Goal: Transaction & Acquisition: Purchase product/service

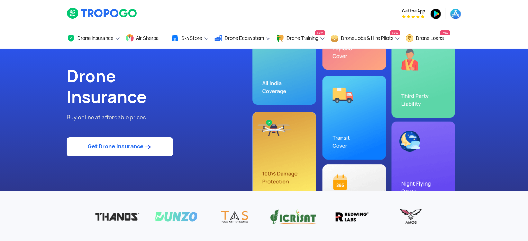
click at [115, 149] on link "Get Drone Insurance" at bounding box center [120, 146] width 106 height 19
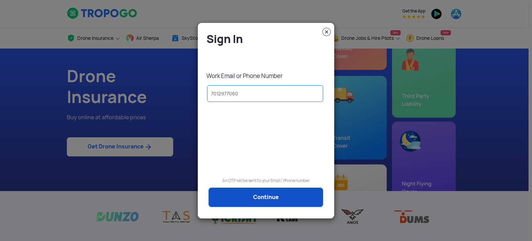
type input "7012977060"
click at [248, 203] on link "Continue" at bounding box center [265, 196] width 115 height 19
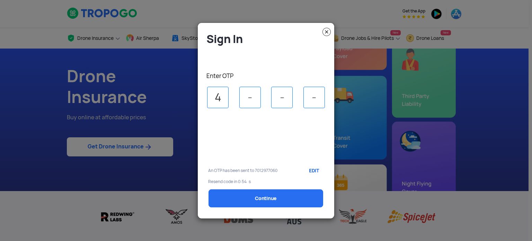
type input "4"
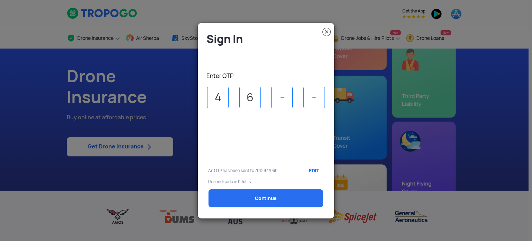
type input "6"
type input "3"
type input "0"
select select "1000000"
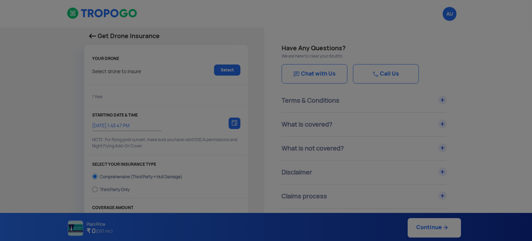
type input "7/10/2025, 1:53:00 PM"
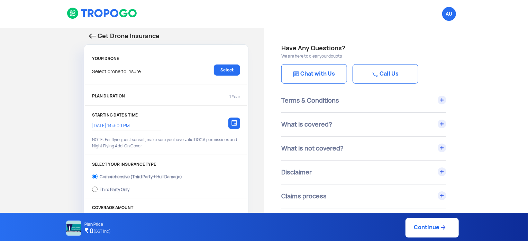
click at [226, 77] on div "Select drone to insure Select" at bounding box center [166, 73] width 148 height 18
click at [224, 72] on link "Select" at bounding box center [227, 69] width 26 height 11
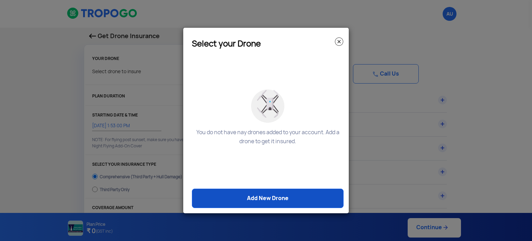
click at [264, 199] on link "Add New Drone" at bounding box center [268, 197] width 152 height 19
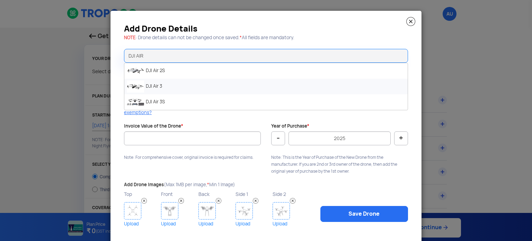
click at [201, 87] on li "DJI Air 3" at bounding box center [265, 87] width 283 height 16
type input "DJI Air 3"
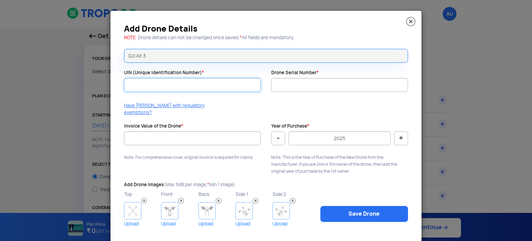
click at [170, 84] on input "UIN (Unique Identification Number) *" at bounding box center [192, 85] width 137 height 14
paste input "UA008P8M1EX"
type input "UA008P8M1EX"
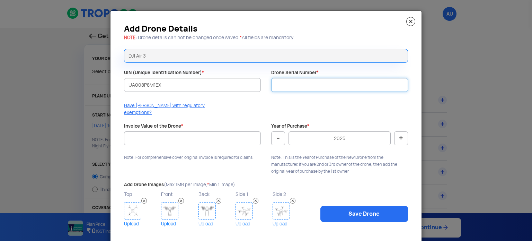
click at [291, 86] on input "Drone Serial Number *" at bounding box center [339, 85] width 137 height 14
paste input "1581F6N8C236700304EW"
type input "1581F6N8C236700304EW"
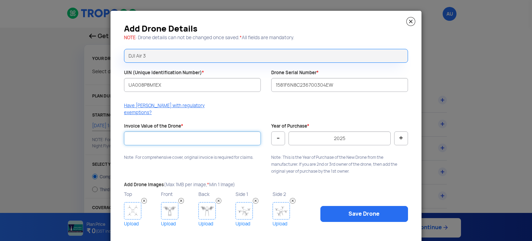
click at [205, 134] on input "Invoice Value of the Drone *" at bounding box center [192, 138] width 137 height 14
type input "180000"
drag, startPoint x: 273, startPoint y: 155, endPoint x: 281, endPoint y: 140, distance: 16.6
click at [273, 155] on p "Note: This is the Year of Purchase of the New Drone from the manufacturer. If y…" at bounding box center [339, 164] width 137 height 21
click at [274, 132] on button "-" at bounding box center [278, 138] width 14 height 14
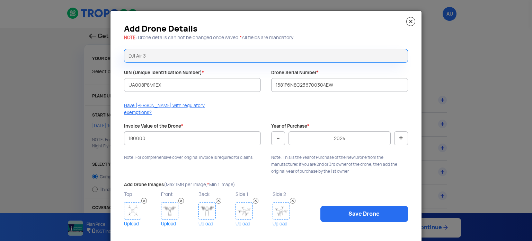
click at [273, 132] on button "-" at bounding box center [278, 138] width 14 height 14
type input "2023"
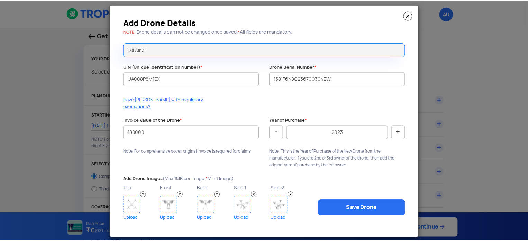
scroll to position [7, 0]
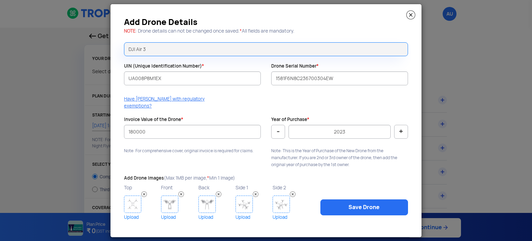
click at [127, 202] on img at bounding box center [132, 203] width 17 height 17
click at [135, 195] on img at bounding box center [132, 203] width 17 height 17
click at [166, 195] on img at bounding box center [169, 203] width 17 height 17
click at [201, 199] on img at bounding box center [206, 203] width 17 height 17
click at [237, 199] on img at bounding box center [243, 203] width 17 height 17
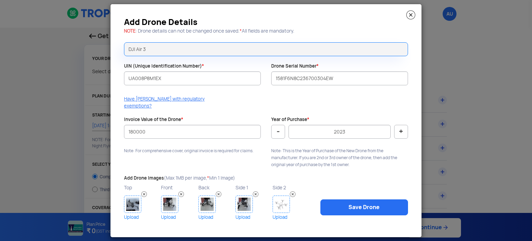
click at [283, 200] on img at bounding box center [281, 203] width 17 height 17
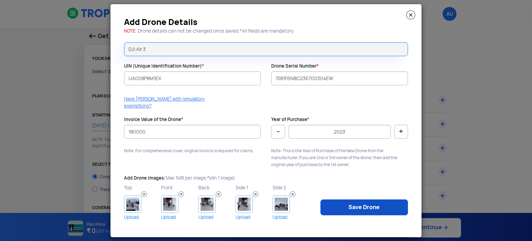
click at [340, 199] on link "Save Drone" at bounding box center [364, 207] width 88 height 16
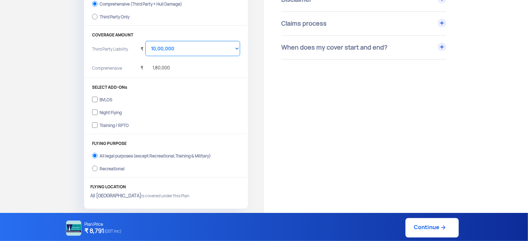
scroll to position [173, 0]
drag, startPoint x: 114, startPoint y: 98, endPoint x: 99, endPoint y: 96, distance: 15.0
click at [99, 96] on label "BVLOS" at bounding box center [166, 97] width 148 height 11
copy div "BVLOS"
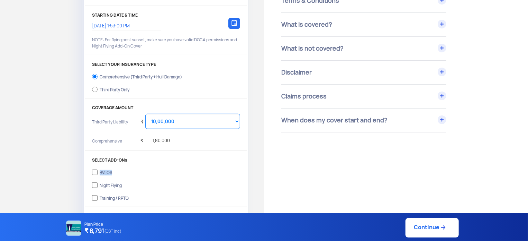
scroll to position [104, 0]
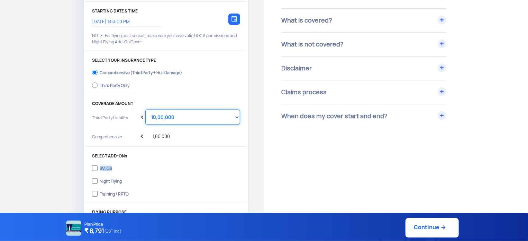
click at [163, 117] on select "Select Amount 10,00,000 15,00,000 20,00,000" at bounding box center [192, 116] width 95 height 15
click at [161, 137] on div "₹ 1,80,000" at bounding box center [155, 134] width 29 height 19
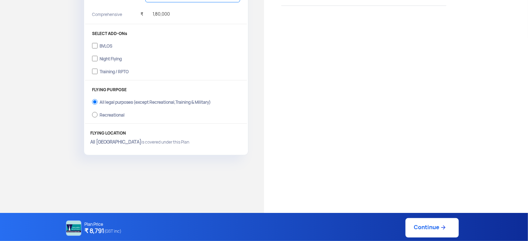
scroll to position [242, 0]
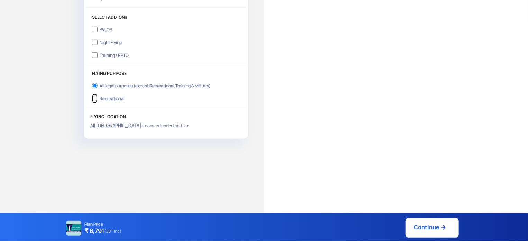
click at [97, 96] on input "Recreational" at bounding box center [95, 98] width 6 height 10
radio input "true"
click at [96, 85] on input "All legal purposes (except Recreational,Training & Military)" at bounding box center [95, 86] width 6 height 10
radio input "true"
click at [103, 99] on div "Recreational" at bounding box center [112, 97] width 25 height 3
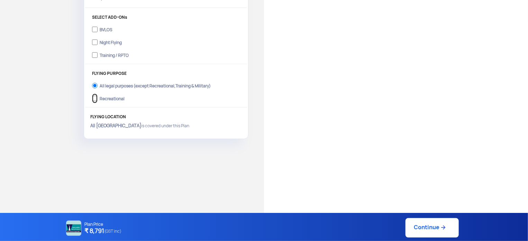
click at [98, 99] on input "Recreational" at bounding box center [95, 98] width 6 height 10
radio input "true"
click at [100, 82] on label "All legal purposes (except Recreational,Training & Military)" at bounding box center [166, 84] width 148 height 11
click at [98, 82] on input "All legal purposes (except Recreational,Training & Military)" at bounding box center [95, 86] width 6 height 10
radio input "true"
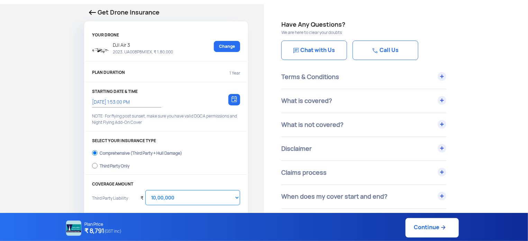
scroll to position [139, 0]
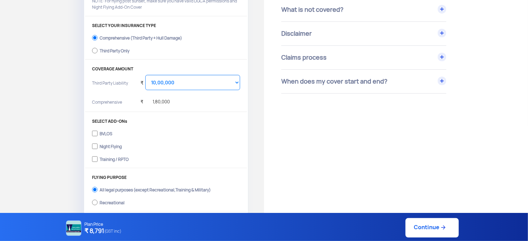
click at [445, 231] on link "Continue" at bounding box center [432, 227] width 53 height 19
type input "7/10/2025, 1:57:00 PM"
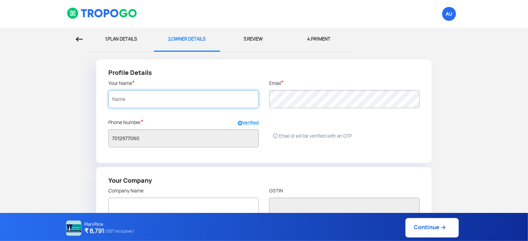
click at [130, 95] on input "text" at bounding box center [183, 99] width 151 height 18
type input "ASWIN M NAIR"
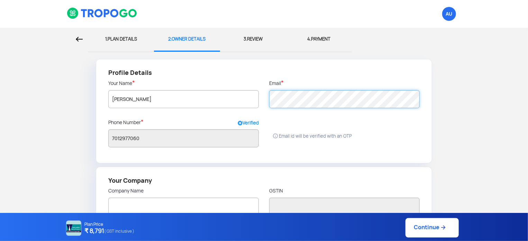
radio input "false"
radio input "true"
type input "ASWIN M NAIR"
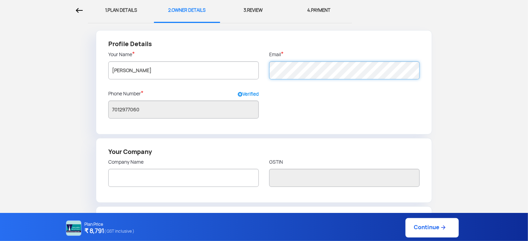
scroll to position [139, 0]
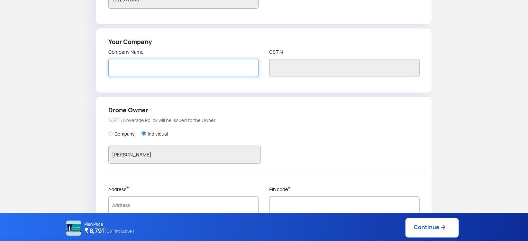
click at [213, 70] on input "text" at bounding box center [183, 68] width 151 height 18
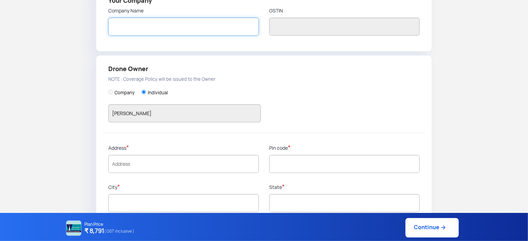
scroll to position [193, 0]
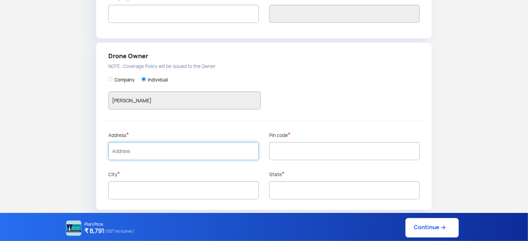
click at [184, 148] on input "text" at bounding box center [183, 151] width 151 height 18
type input "a"
type input "ASWINAM KUNNEVELIYIL, WEST OF KALATH JN, AVALUKKUNNU P.O.,"
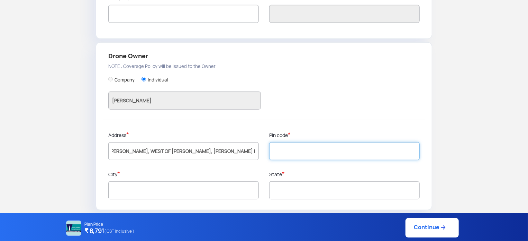
click at [296, 153] on input "text" at bounding box center [344, 151] width 151 height 18
type input "688006"
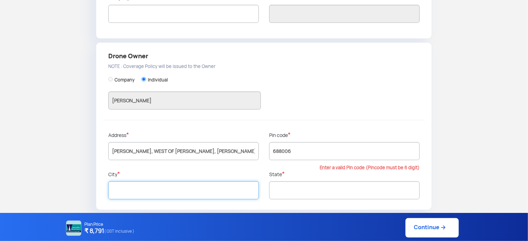
click at [155, 190] on input "text" at bounding box center [183, 190] width 151 height 18
type input "Alappuzha"
type input "Kerala"
type input "Alappuzha"
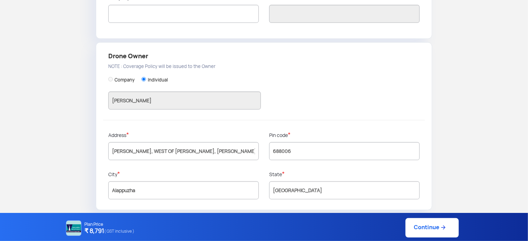
click at [242, 170] on p "City *" at bounding box center [183, 173] width 151 height 7
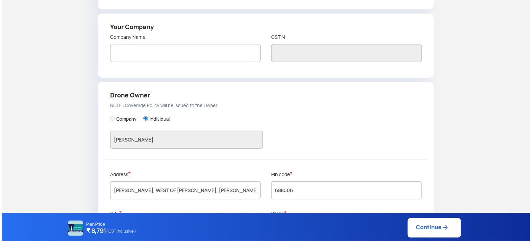
scroll to position [158, 0]
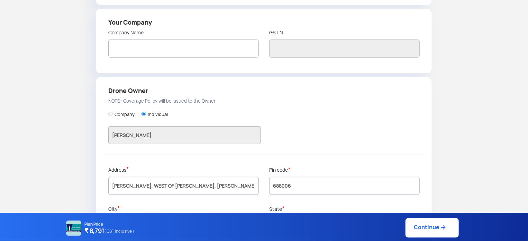
click at [432, 224] on link "Continue" at bounding box center [432, 227] width 53 height 19
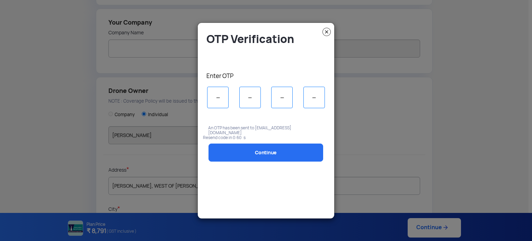
click at [221, 98] on input "tel" at bounding box center [217, 97] width 21 height 21
type input "5"
type input "2"
type input "7"
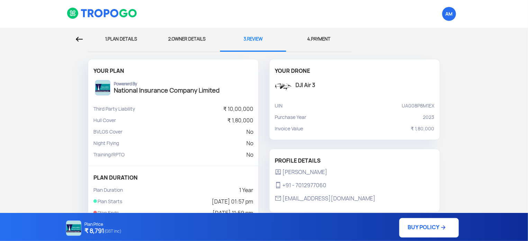
click at [82, 40] on img at bounding box center [79, 39] width 7 height 5
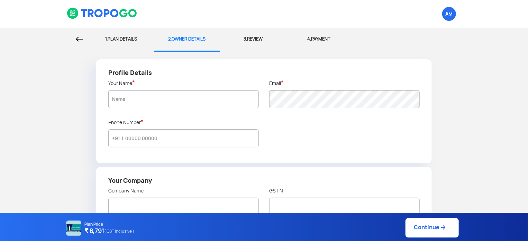
type input "ASWIN M NAIR"
type input "7012977060"
radio input "false"
radio input "true"
type input "ASWIN M NAIR"
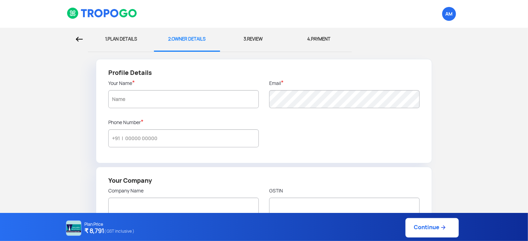
type input "ASWINAM KUNNEVELIYIL, WEST OF KALATH JN, AVALUKKUNNU P.O.,"
type input "688006"
type input "Alappuzha"
type input "Kerala"
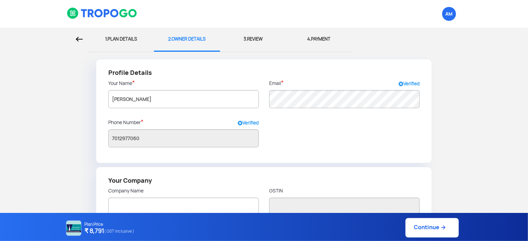
click at [81, 41] on img at bounding box center [79, 39] width 7 height 5
select select "1000000"
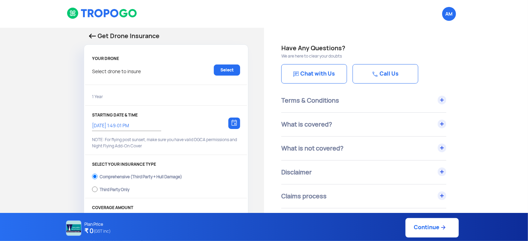
type input "7/10/2025, 1:57:00 PM"
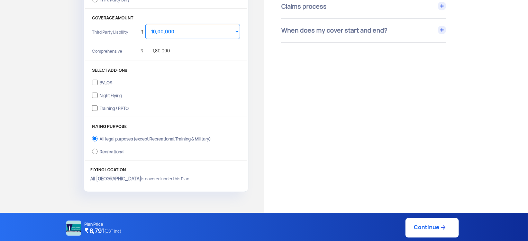
scroll to position [208, 0]
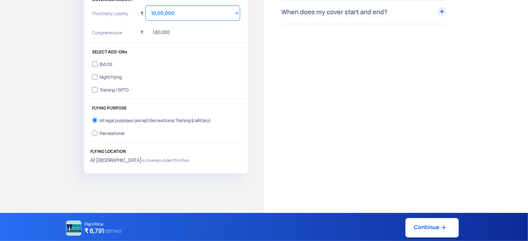
click at [102, 131] on div "Recreational" at bounding box center [112, 132] width 25 height 3
click at [98, 131] on input "Recreational" at bounding box center [95, 133] width 6 height 10
radio input "true"
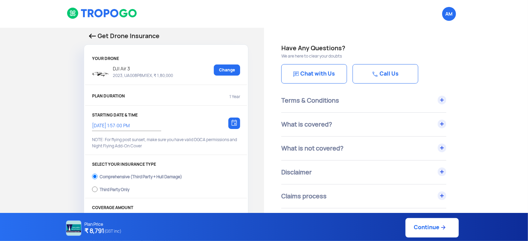
click at [427, 235] on link "Continue" at bounding box center [432, 227] width 53 height 19
type input "7/10/2025, 1:59:00 PM"
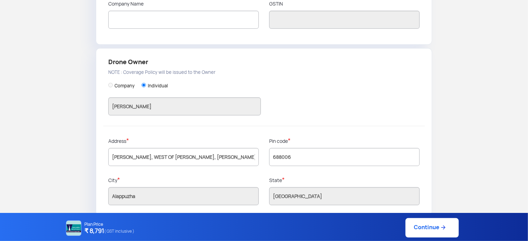
scroll to position [193, 0]
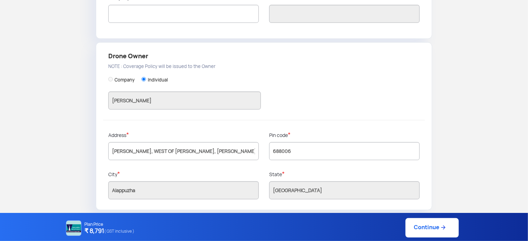
click at [416, 225] on link "Continue" at bounding box center [432, 227] width 53 height 19
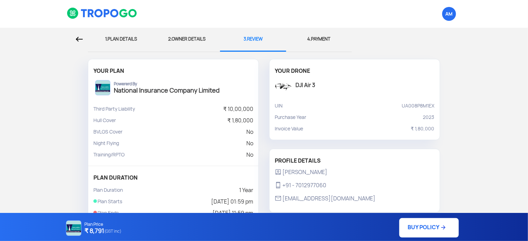
click at [83, 46] on div at bounding box center [44, 39] width 78 height 23
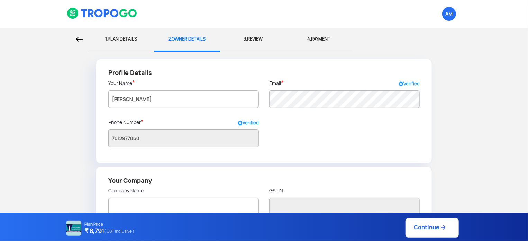
click at [81, 45] on div at bounding box center [44, 39] width 78 height 23
select select "1000000"
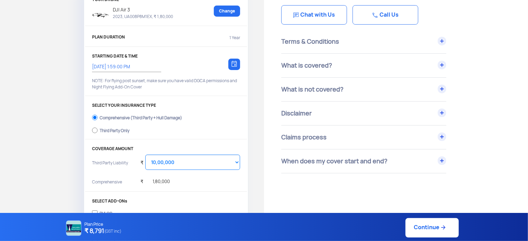
scroll to position [173, 0]
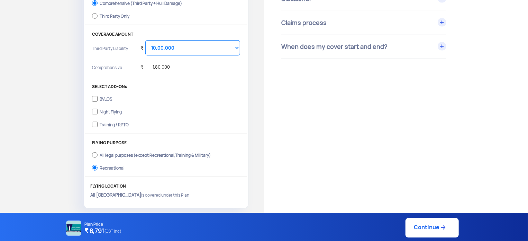
click at [98, 98] on label "BVLOS" at bounding box center [166, 97] width 148 height 11
click at [98, 98] on input "BVLOS" at bounding box center [95, 99] width 6 height 10
checkbox input "true"
click at [99, 109] on label "Night Flying" at bounding box center [166, 110] width 148 height 11
click at [98, 109] on input "Night Flying" at bounding box center [95, 112] width 6 height 10
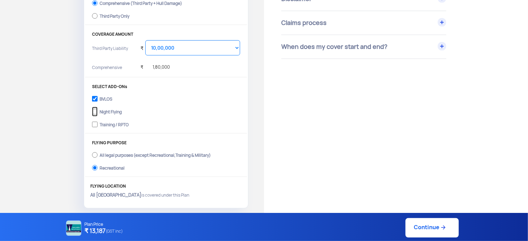
checkbox input "true"
click at [107, 125] on div "Training / RPTO" at bounding box center [114, 123] width 29 height 3
click at [98, 125] on input "Training / RPTO" at bounding box center [95, 124] width 6 height 10
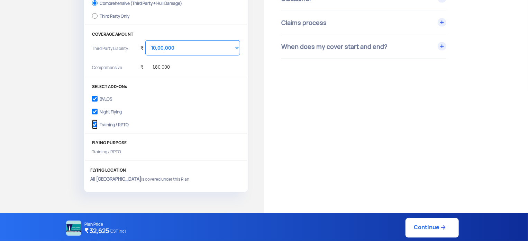
scroll to position [149, 0]
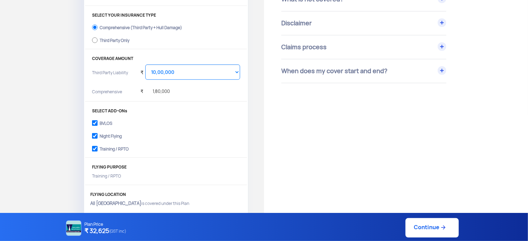
click at [105, 149] on div "Training / RPTO" at bounding box center [114, 147] width 29 height 3
click at [98, 149] on input "Training / RPTO" at bounding box center [95, 149] width 6 height 10
checkbox input "false"
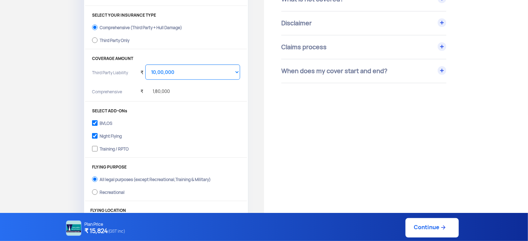
click at [102, 136] on div "Night Flying" at bounding box center [111, 135] width 22 height 3
click at [98, 136] on input "Night Flying" at bounding box center [95, 136] width 6 height 10
checkbox input "false"
click at [103, 123] on div "BVLOS" at bounding box center [106, 122] width 12 height 3
click at [98, 123] on input "BVLOS" at bounding box center [95, 123] width 6 height 10
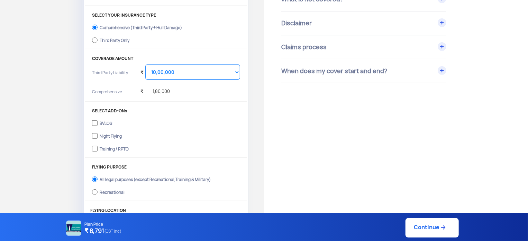
click at [103, 123] on div "BVLOS" at bounding box center [106, 122] width 12 height 3
click at [98, 123] on input "BVLOS" at bounding box center [95, 123] width 6 height 10
click at [103, 123] on div "BVLOS" at bounding box center [106, 122] width 12 height 3
click at [98, 123] on input "BVLOS" at bounding box center [95, 123] width 6 height 10
checkbox input "false"
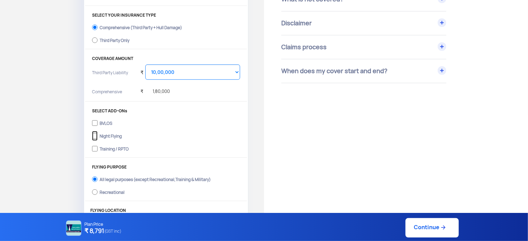
click at [92, 136] on input "Night Flying" at bounding box center [95, 136] width 6 height 10
checkbox input "false"
click at [95, 148] on input "Training / RPTO" at bounding box center [95, 149] width 6 height 10
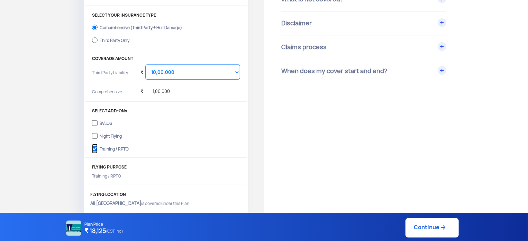
click at [95, 148] on input "Training / RPTO" at bounding box center [95, 149] width 6 height 10
checkbox input "false"
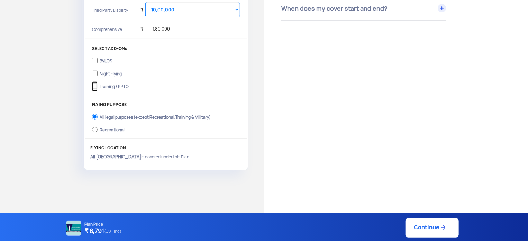
scroll to position [218, 0]
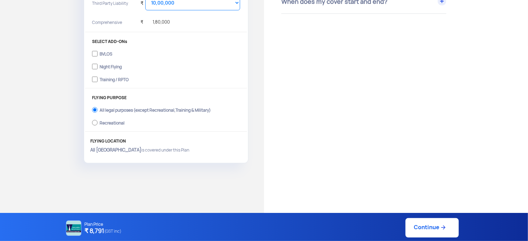
click at [98, 123] on label "Recreational" at bounding box center [166, 121] width 148 height 11
click at [98, 123] on input "Recreational" at bounding box center [95, 123] width 6 height 10
radio input "true"
click at [99, 110] on label "All legal purposes (except Recreational,Training & Military)" at bounding box center [166, 109] width 148 height 11
click at [98, 110] on input "All legal purposes (except Recreational,Training & Military)" at bounding box center [95, 110] width 6 height 10
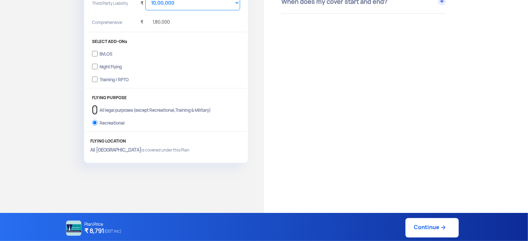
radio input "true"
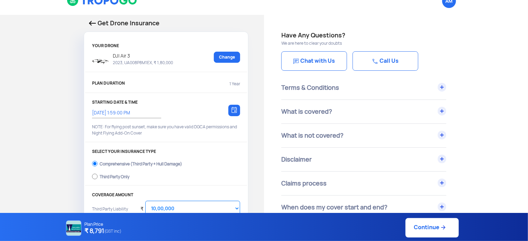
scroll to position [10, 0]
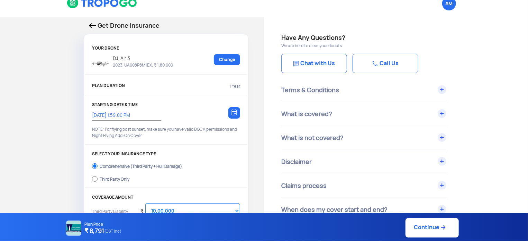
click at [392, 87] on div "Terms & Conditions" at bounding box center [364, 90] width 165 height 24
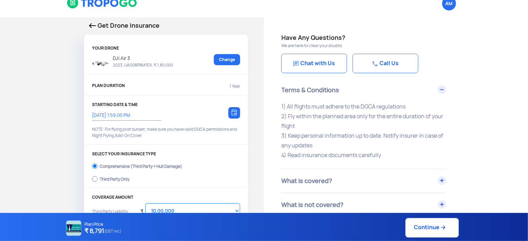
click at [382, 95] on div "Terms & Conditions" at bounding box center [364, 90] width 165 height 24
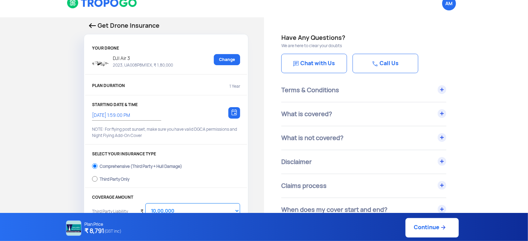
click at [352, 116] on div "What is covered?" at bounding box center [364, 114] width 165 height 24
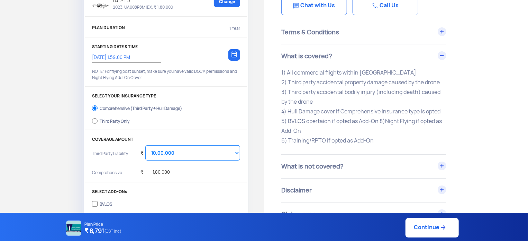
scroll to position [80, 0]
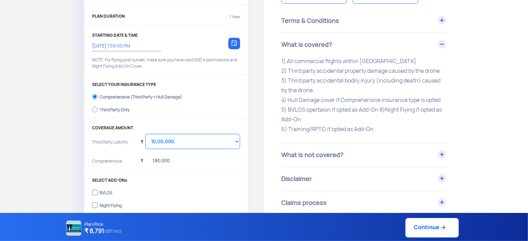
click at [403, 16] on div "Terms & Conditions" at bounding box center [364, 21] width 165 height 24
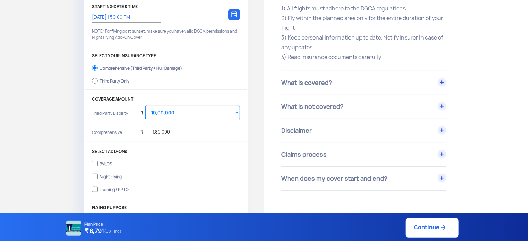
scroll to position [114, 0]
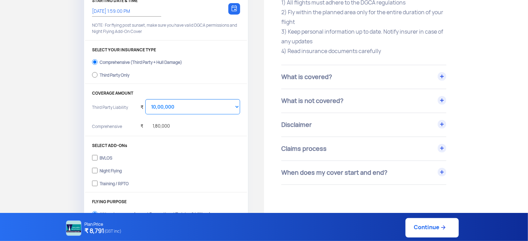
click at [111, 75] on div "Third Party Only" at bounding box center [115, 74] width 30 height 3
click at [98, 77] on input "Third Party Only" at bounding box center [95, 75] width 6 height 10
radio input "true"
select select "2000000"
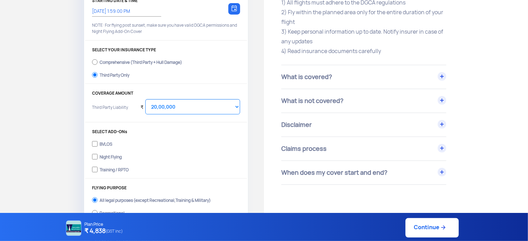
click at [111, 61] on div "Comprehensive (Third Party + Hull Damage)" at bounding box center [141, 61] width 82 height 3
click at [98, 61] on input "Comprehensive (Third Party + Hull Damage)" at bounding box center [95, 62] width 6 height 10
radio input "true"
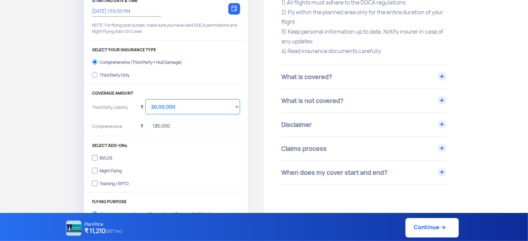
click at [110, 71] on label "Third Party Only" at bounding box center [166, 74] width 148 height 11
click at [98, 71] on input "Third Party Only" at bounding box center [95, 75] width 6 height 10
radio input "true"
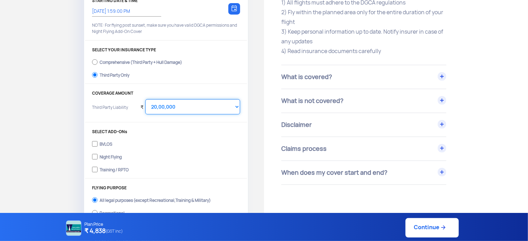
click at [180, 104] on select "Select Amount 20,00,000" at bounding box center [192, 106] width 95 height 15
click at [166, 101] on select "Select Amount 20,00,000" at bounding box center [192, 106] width 95 height 15
click at [113, 62] on div "Comprehensive (Third Party + Hull Damage)" at bounding box center [141, 61] width 82 height 3
click at [98, 62] on input "Comprehensive (Third Party + Hull Damage)" at bounding box center [95, 62] width 6 height 10
radio input "true"
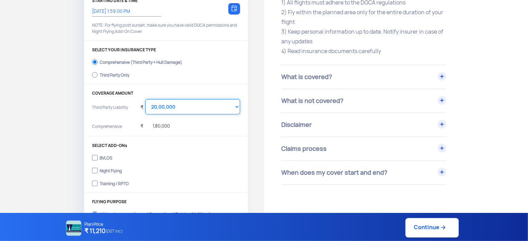
click at [178, 105] on select "Select Amount 10,00,000 15,00,000 20,00,000" at bounding box center [192, 106] width 95 height 15
click at [145, 99] on select "Select Amount 10,00,000 15,00,000 20,00,000" at bounding box center [192, 106] width 95 height 15
click at [173, 108] on select "Select Amount 10,00,000 15,00,000 20,00,000" at bounding box center [192, 106] width 95 height 15
click at [145, 99] on select "Select Amount 10,00,000 15,00,000 20,00,000" at bounding box center [192, 106] width 95 height 15
click at [169, 109] on select "Select Amount 10,00,000 15,00,000 20,00,000" at bounding box center [192, 106] width 95 height 15
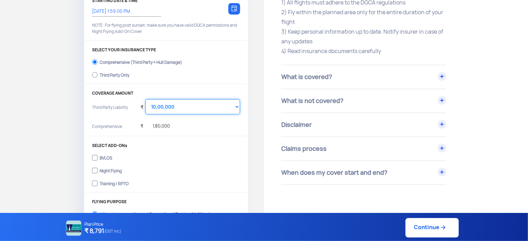
select select "2000000"
click at [145, 99] on select "Select Amount 10,00,000 15,00,000 20,00,000" at bounding box center [192, 106] width 95 height 15
click at [111, 75] on div "Third Party Only" at bounding box center [115, 74] width 30 height 3
click at [98, 76] on input "Third Party Only" at bounding box center [95, 75] width 6 height 10
radio input "true"
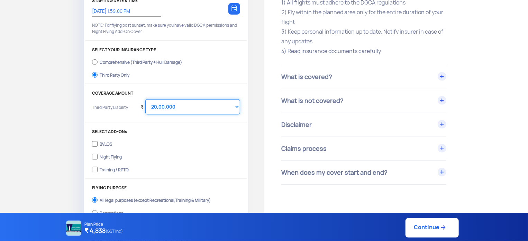
click at [164, 101] on select "Select Amount 20,00,000" at bounding box center [192, 106] width 95 height 15
click at [138, 83] on div "SELECT YOUR INSURANCE TYPE Comprehensive (Third Party + Hull Damage) Third Part…" at bounding box center [166, 65] width 162 height 36
click at [137, 65] on label "Comprehensive (Third Party + Hull Damage)" at bounding box center [166, 61] width 148 height 11
click at [98, 65] on input "Comprehensive (Third Party + Hull Damage)" at bounding box center [95, 62] width 6 height 10
radio input "true"
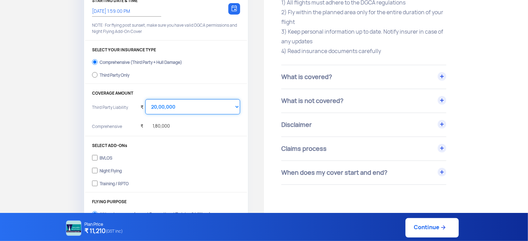
click at [182, 108] on select "Select Amount 10,00,000 15,00,000 20,00,000" at bounding box center [192, 106] width 95 height 15
select select "1000000"
click at [145, 99] on select "Select Amount 10,00,000 15,00,000 20,00,000" at bounding box center [192, 106] width 95 height 15
click at [156, 129] on div "₹ 1,80,000" at bounding box center [155, 124] width 29 height 19
click at [152, 122] on div "₹ 1,80,000" at bounding box center [155, 124] width 29 height 19
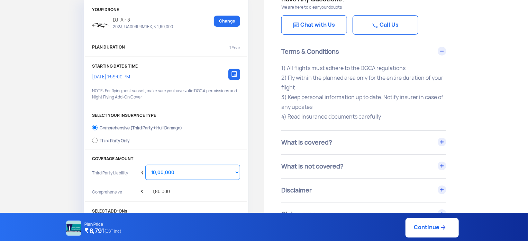
scroll to position [45, 0]
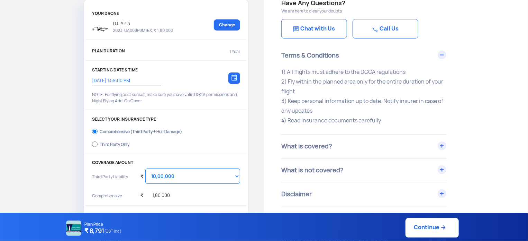
click at [233, 81] on div at bounding box center [235, 77] width 12 height 11
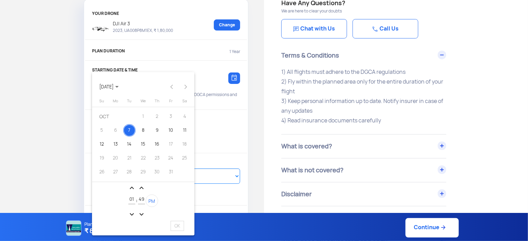
click at [227, 130] on div at bounding box center [264, 120] width 528 height 241
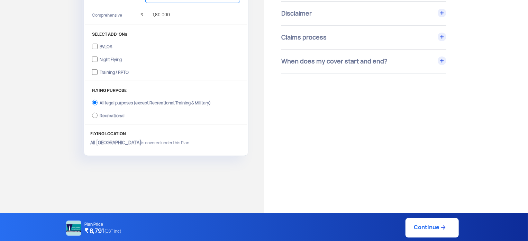
scroll to position [242, 0]
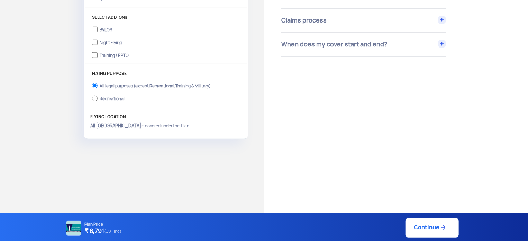
click at [422, 235] on link "Continue" at bounding box center [432, 227] width 53 height 19
type input "7/10/2025, 2:00:00 PM"
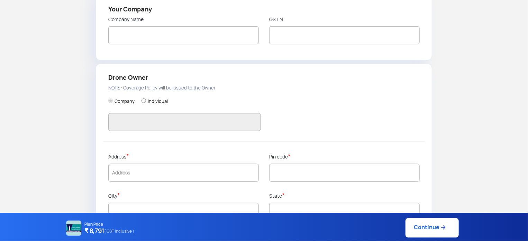
type input "ASWIN M NAIR"
type input "7012977060"
radio input "false"
radio input "true"
type input "ASWIN M NAIR"
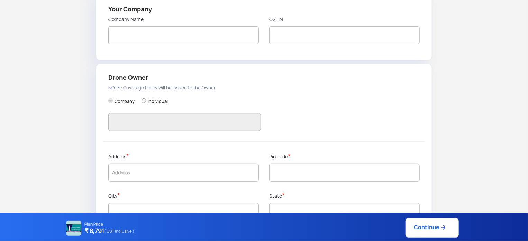
type input "ASWINAM KUNNEVELIYIL, WEST OF KALATH JN, AVALUKKUNNU P.O.,"
type input "688006"
type input "Alappuzha"
type input "Kerala"
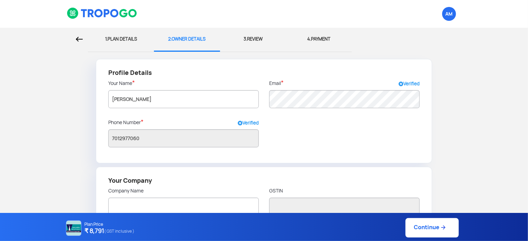
click at [426, 229] on link "Continue" at bounding box center [432, 227] width 53 height 19
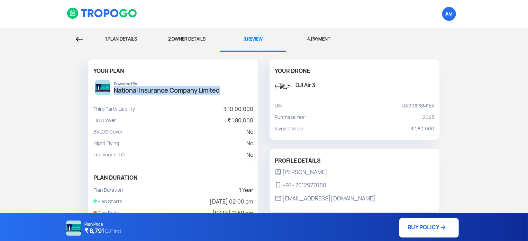
drag, startPoint x: 212, startPoint y: 88, endPoint x: 112, endPoint y: 89, distance: 99.7
click at [112, 89] on div "Powererd By National Insurance Company Limited" at bounding box center [157, 87] width 128 height 19
copy h4 "National Insurance Company Limited"
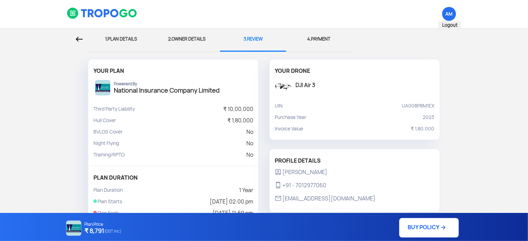
click at [453, 11] on span "AM Logout" at bounding box center [450, 14] width 14 height 14
click at [309, 41] on span "4." at bounding box center [309, 39] width 4 height 6
click at [108, 7] on div at bounding box center [129, 14] width 135 height 28
click at [106, 11] on img at bounding box center [102, 13] width 71 height 12
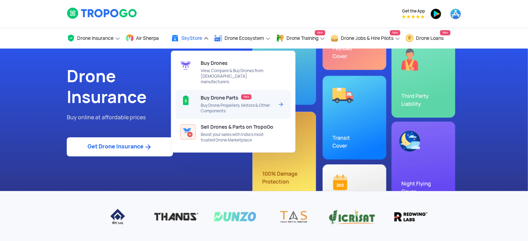
click at [227, 102] on span "Buy Drone Propellers, Motors & Other Components" at bounding box center [237, 107] width 73 height 11
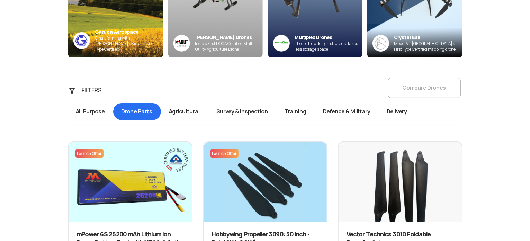
scroll to position [242, 0]
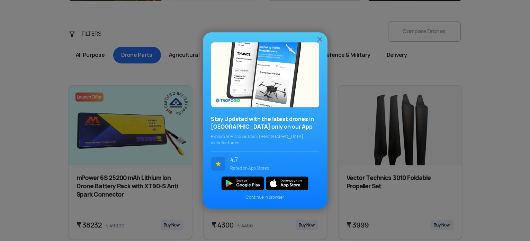
click at [318, 41] on img at bounding box center [320, 39] width 8 height 8
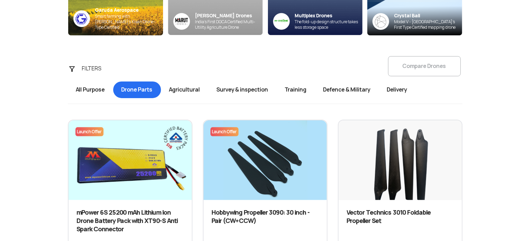
scroll to position [0, 0]
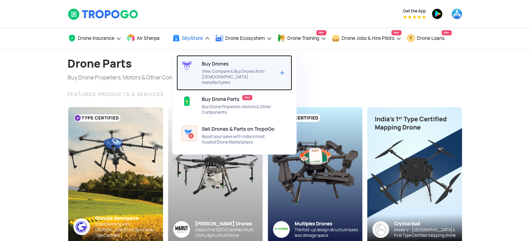
click at [215, 61] on span "Buy Drones" at bounding box center [215, 64] width 27 height 6
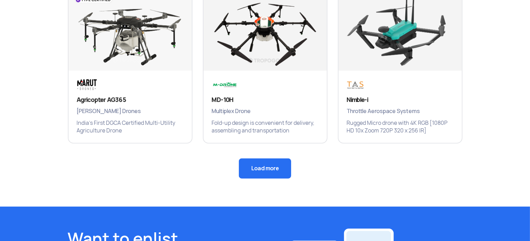
scroll to position [519, 0]
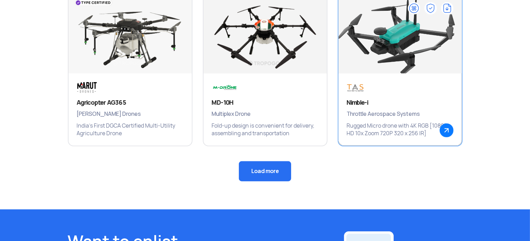
click at [363, 62] on img at bounding box center [400, 37] width 148 height 104
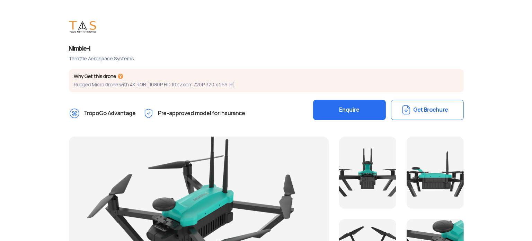
scroll to position [69, 0]
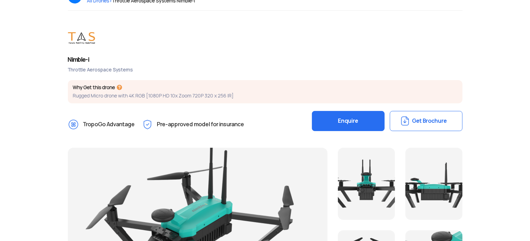
click at [420, 116] on button "Get Brochure" at bounding box center [426, 121] width 73 height 20
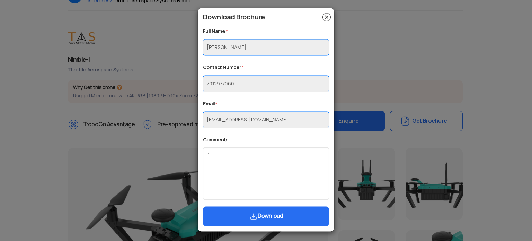
click at [327, 16] on img at bounding box center [326, 17] width 8 height 8
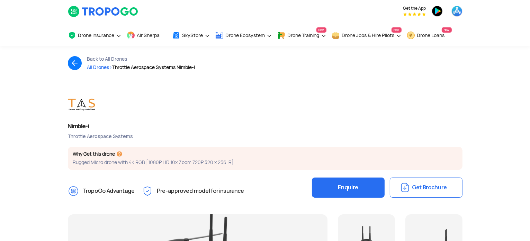
scroll to position [0, 0]
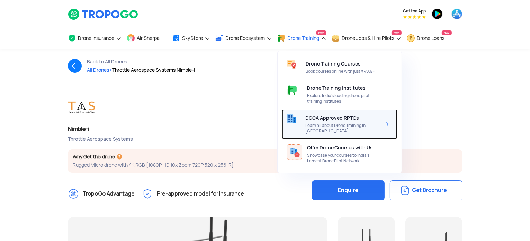
click at [350, 124] on span "Learn all about Drone Training in [GEOGRAPHIC_DATA]" at bounding box center [342, 128] width 74 height 11
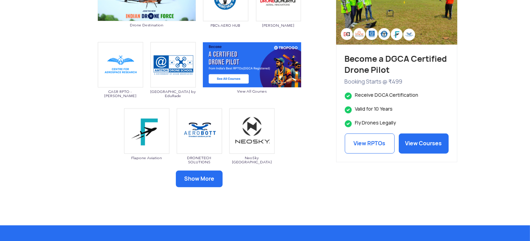
scroll to position [381, 0]
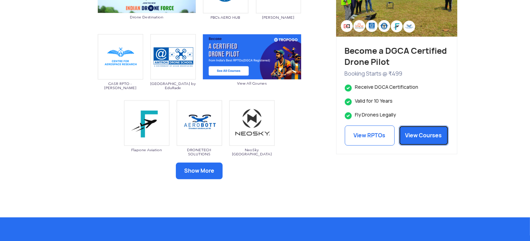
click at [411, 134] on link "View Courses" at bounding box center [424, 135] width 50 height 20
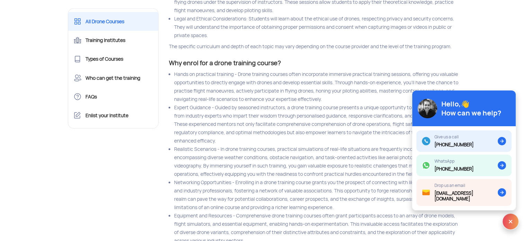
scroll to position [2112, 0]
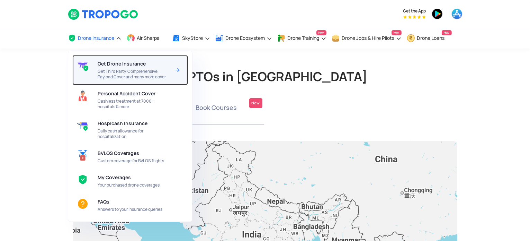
click at [146, 81] on div "Get Drone Insurance Get Third Party, Comprehensive, Payload Cover and many more…" at bounding box center [136, 70] width 76 height 30
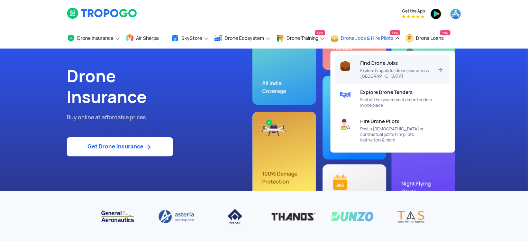
click at [377, 65] on span "Find Drone Jobs" at bounding box center [379, 63] width 38 height 6
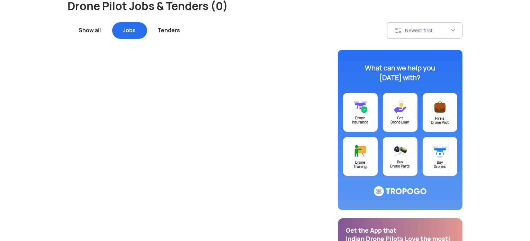
click at [91, 29] on div "Show all" at bounding box center [90, 30] width 44 height 17
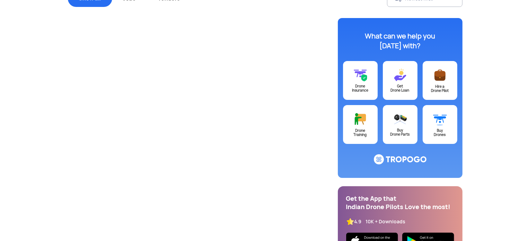
scroll to position [69, 0]
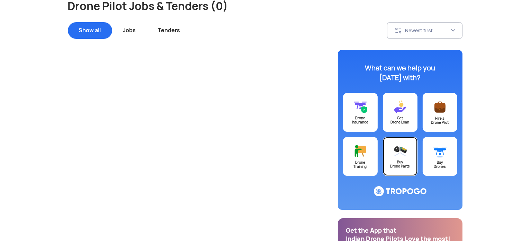
click at [395, 144] on img at bounding box center [400, 151] width 14 height 14
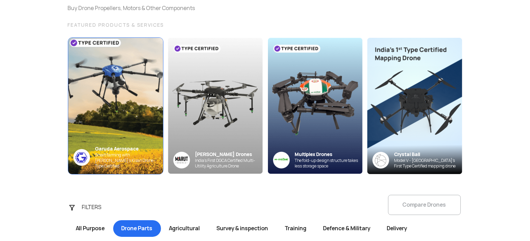
click at [122, 88] on img at bounding box center [115, 106] width 104 height 150
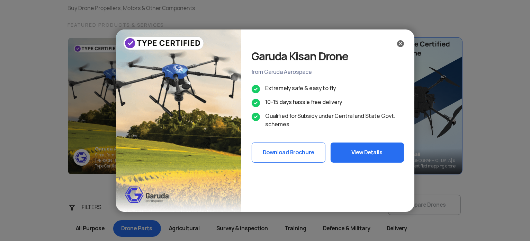
click at [399, 42] on img at bounding box center [400, 43] width 7 height 7
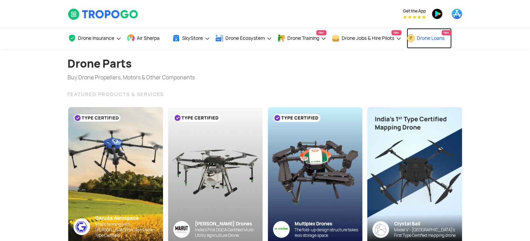
click at [422, 39] on span "Drone Loans" at bounding box center [431, 38] width 28 height 6
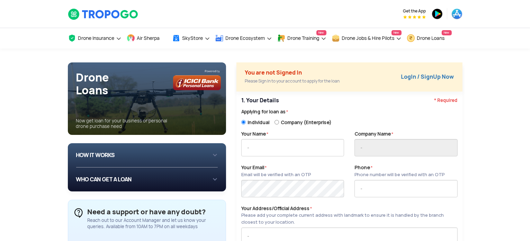
type input "[PERSON_NAME]"
type input "7012977060"
type input "[PERSON_NAME], WEST OF [PERSON_NAME], [PERSON_NAME] P.O.,"
type input "688006"
type input "Alappuzha"
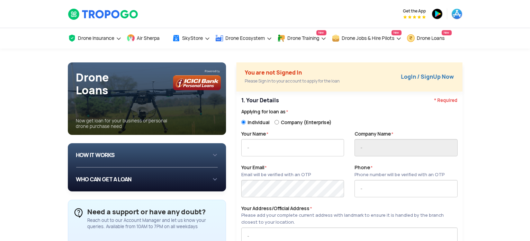
type input "[GEOGRAPHIC_DATA]"
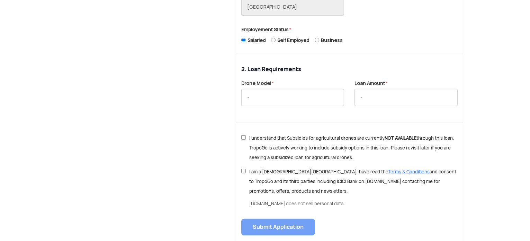
scroll to position [242, 0]
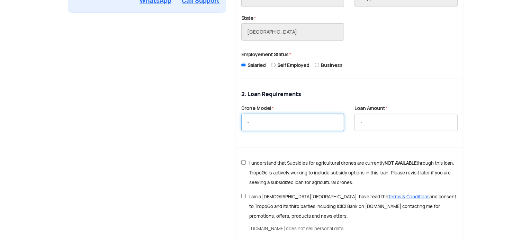
click at [271, 120] on input "text" at bounding box center [292, 122] width 103 height 17
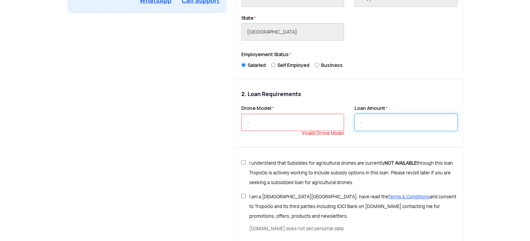
click at [360, 116] on input "text" at bounding box center [406, 122] width 103 height 17
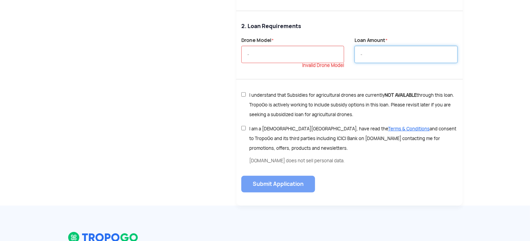
scroll to position [312, 0]
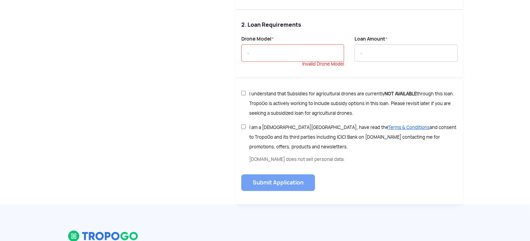
click at [259, 62] on p "Invalid Drone Model" at bounding box center [292, 64] width 103 height 5
click at [259, 55] on input "text" at bounding box center [292, 52] width 103 height 17
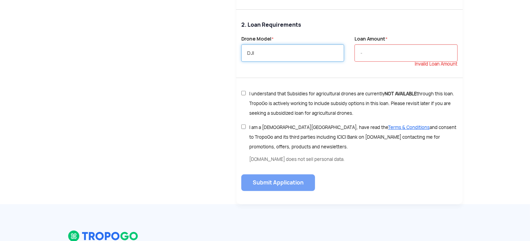
type input "DJI"
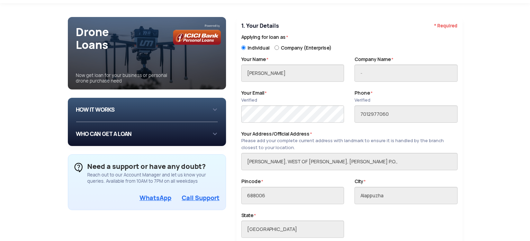
scroll to position [35, 0]
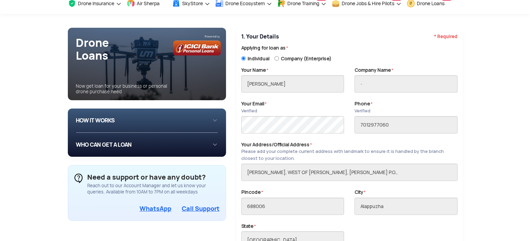
click at [212, 118] on div "HOW IT WORKS 1 Login/Create you account with your email or phone number 2 Fill …" at bounding box center [147, 120] width 142 height 13
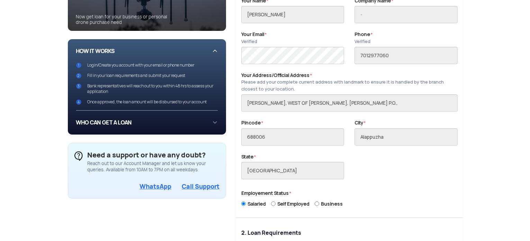
click at [196, 118] on div "WHO CAN GET A LOAN If you are an individual looking to: Buy drone for personal …" at bounding box center [147, 122] width 142 height 13
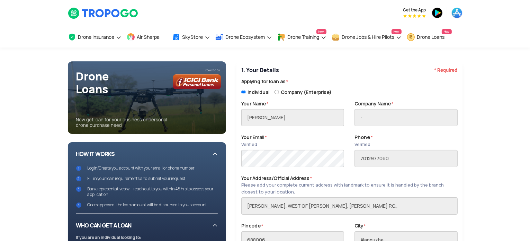
scroll to position [0, 0]
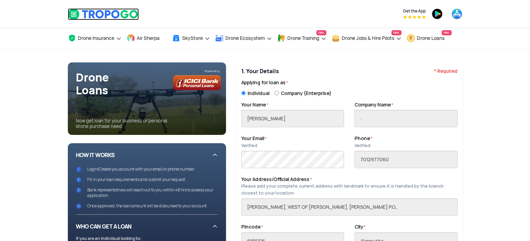
click at [119, 9] on img at bounding box center [103, 14] width 71 height 12
